Goal: Task Accomplishment & Management: Manage account settings

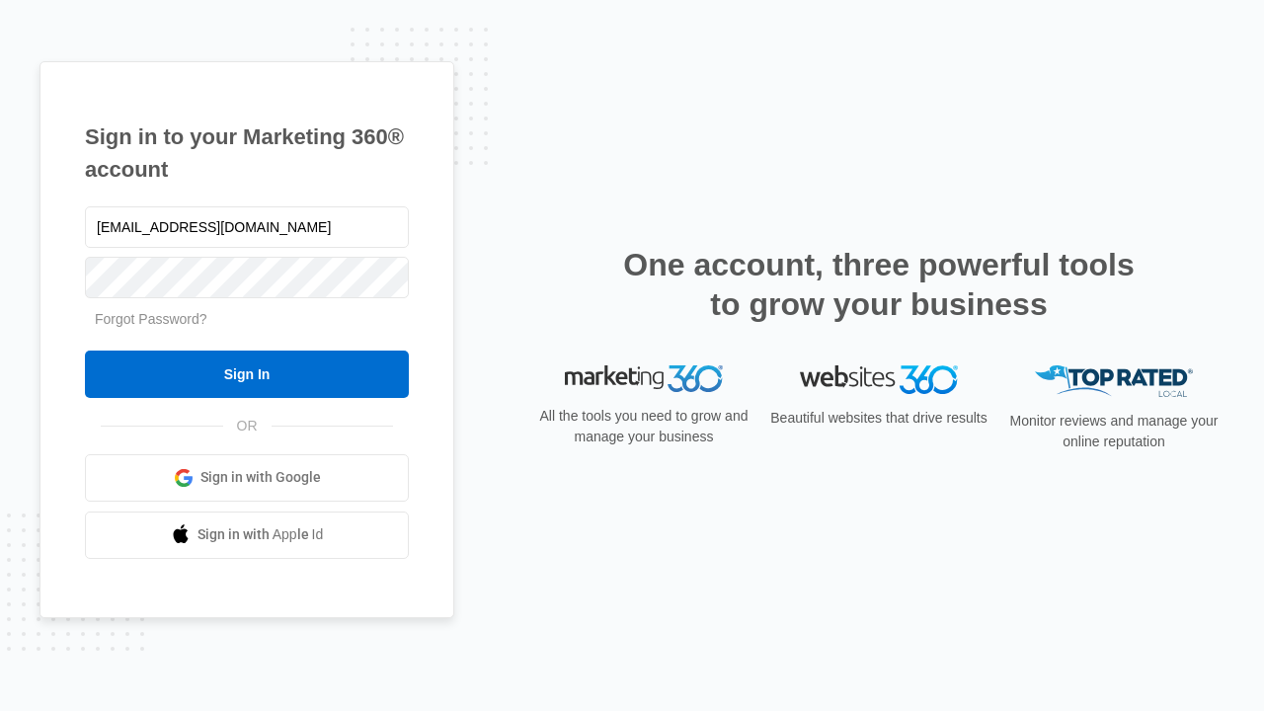
type input "[EMAIL_ADDRESS][DOMAIN_NAME]"
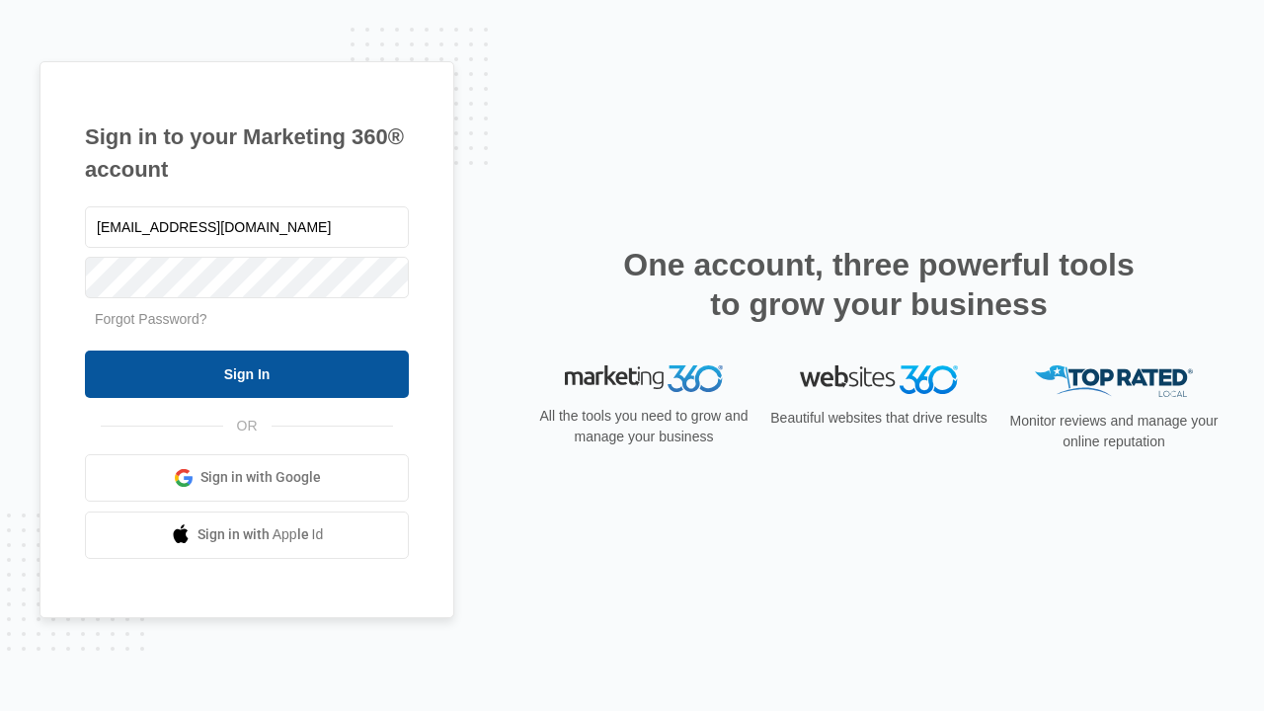
click at [247, 373] on input "Sign In" at bounding box center [247, 374] width 324 height 47
